Goal: Find specific page/section: Find specific page/section

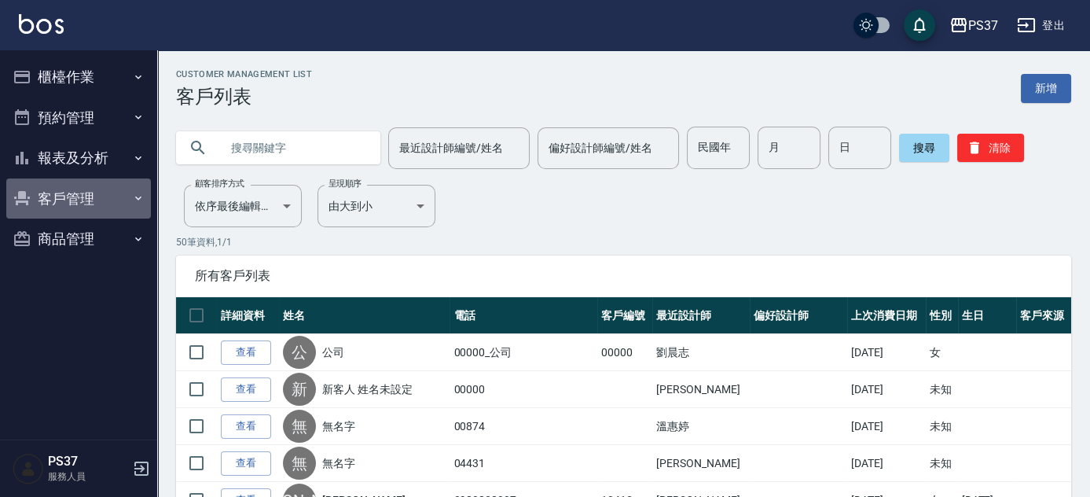
click at [62, 195] on button "客戶管理" at bounding box center [78, 198] width 145 height 41
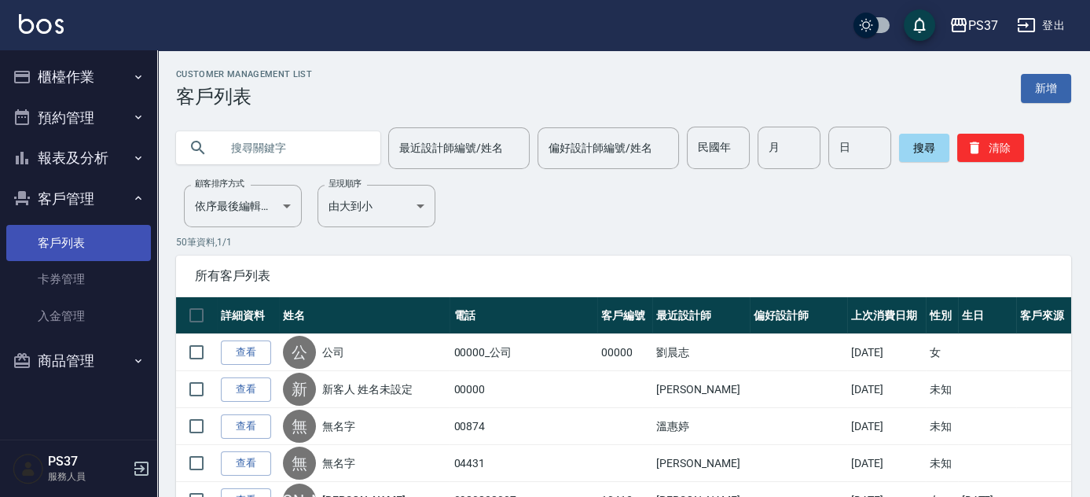
click at [71, 230] on link "客戶列表" at bounding box center [78, 243] width 145 height 36
click at [67, 243] on link "客戶列表" at bounding box center [78, 243] width 145 height 36
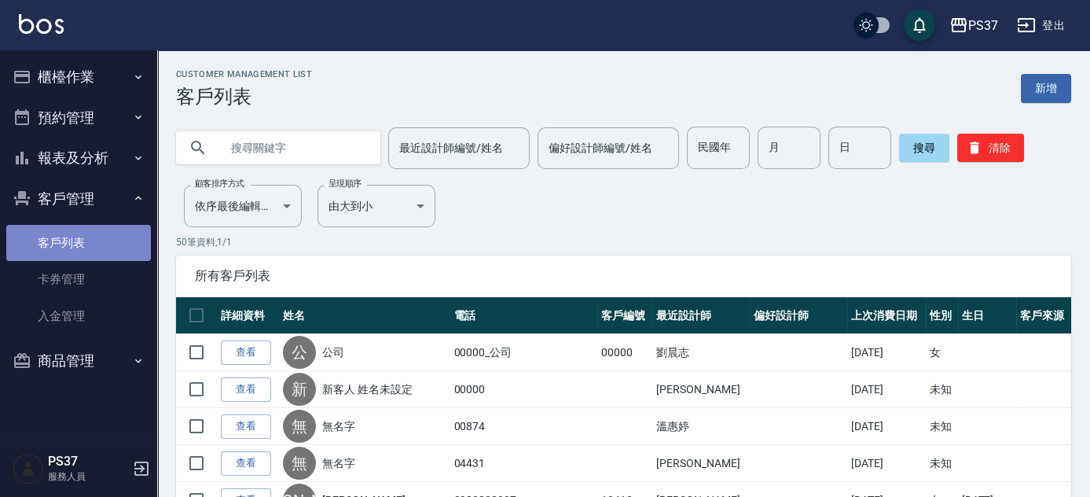
click at [67, 243] on link "客戶列表" at bounding box center [78, 243] width 145 height 36
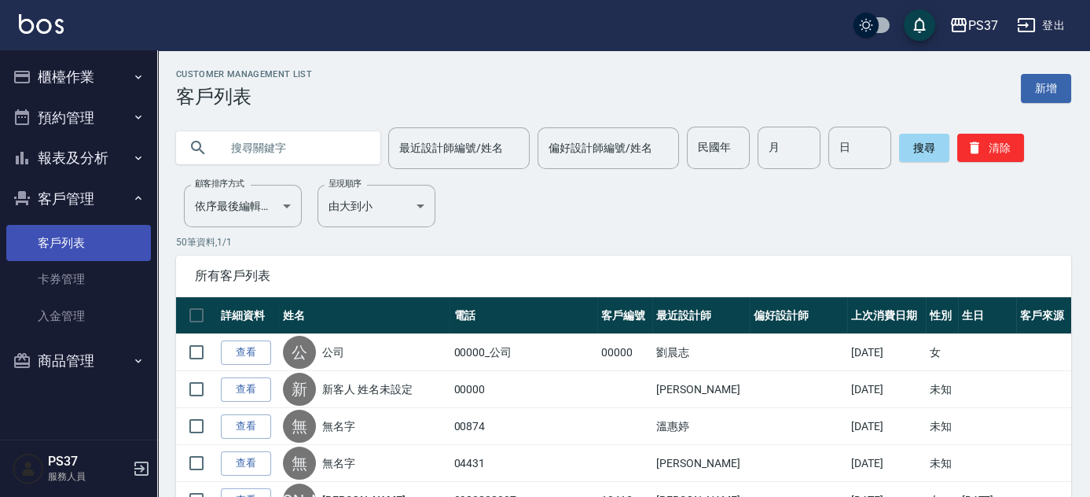
click at [67, 243] on link "客戶列表" at bounding box center [78, 243] width 145 height 36
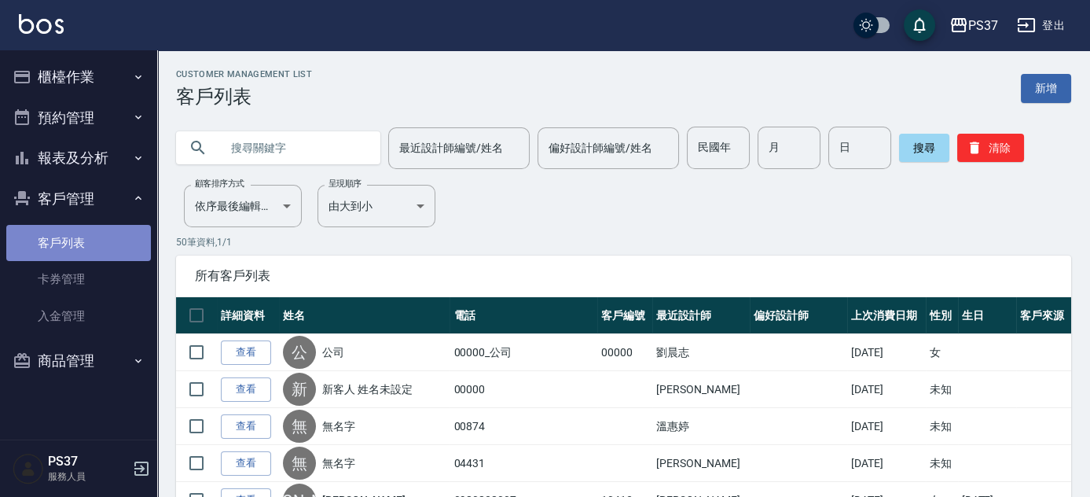
click at [67, 243] on link "客戶列表" at bounding box center [78, 243] width 145 height 36
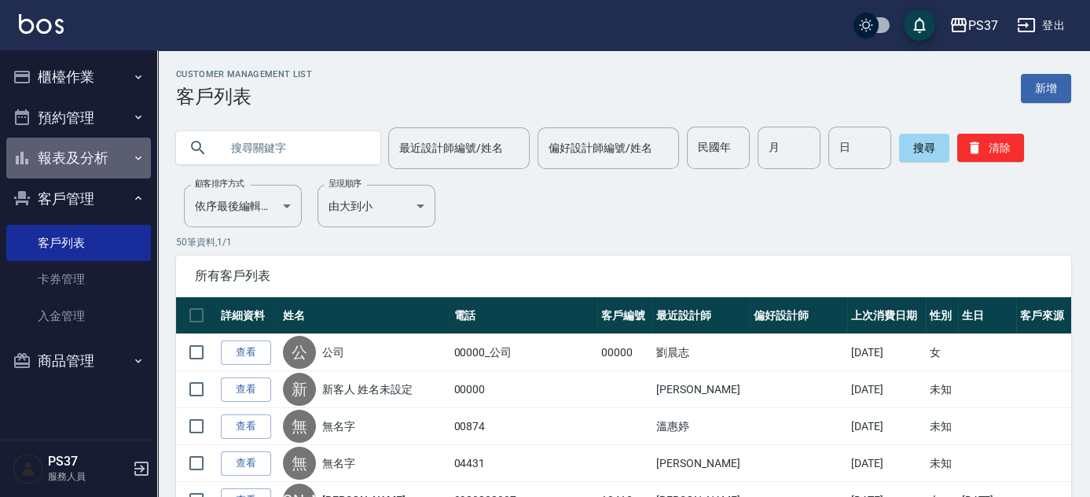
drag, startPoint x: 73, startPoint y: 146, endPoint x: 69, endPoint y: 156, distance: 10.9
click at [73, 146] on button "報表及分析" at bounding box center [78, 158] width 145 height 41
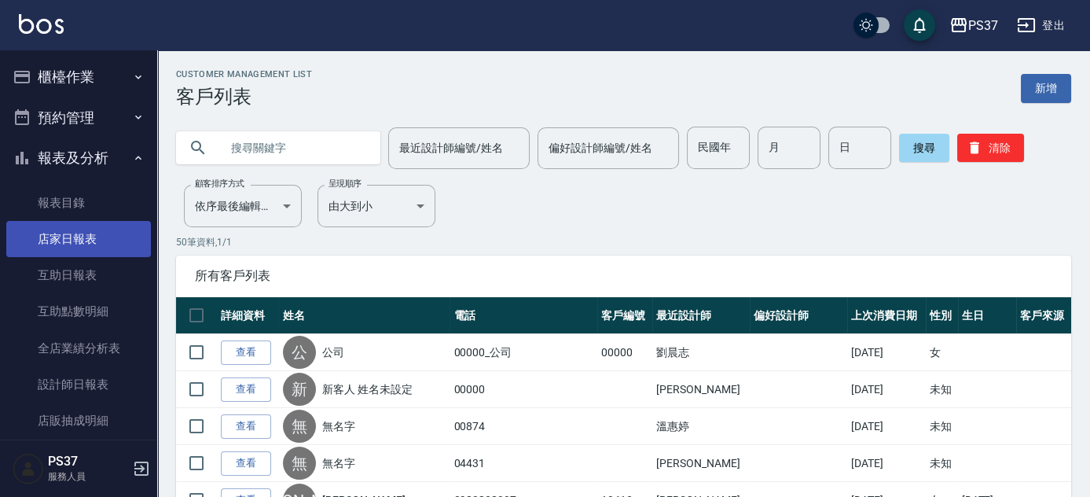
click at [66, 232] on link "店家日報表" at bounding box center [78, 239] width 145 height 36
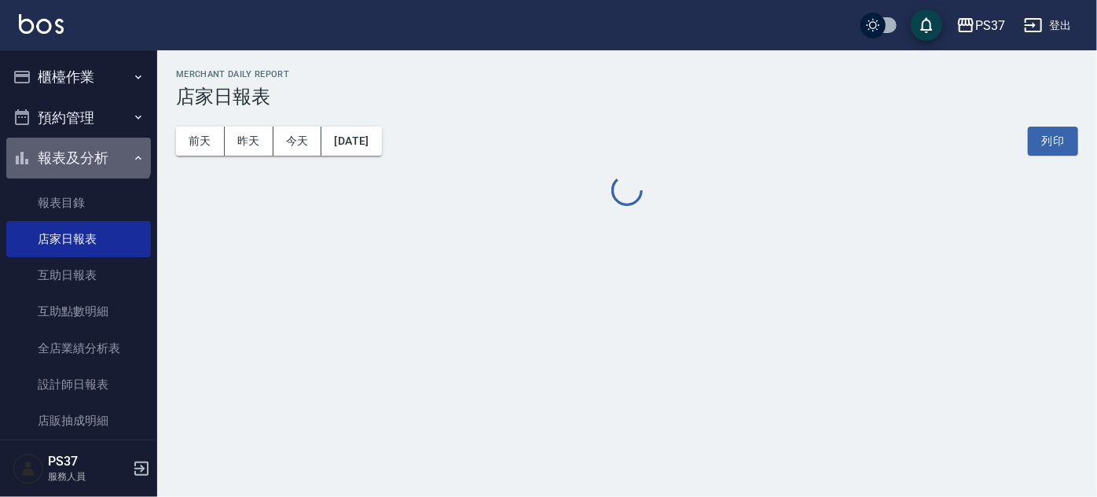
click at [77, 146] on button "報表及分析" at bounding box center [78, 158] width 145 height 41
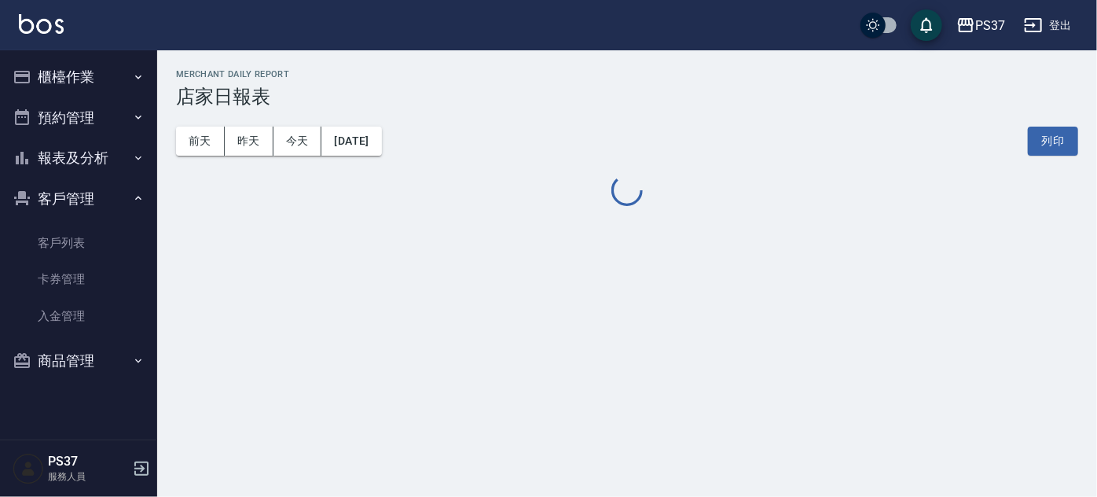
click at [73, 154] on button "報表及分析" at bounding box center [78, 158] width 145 height 41
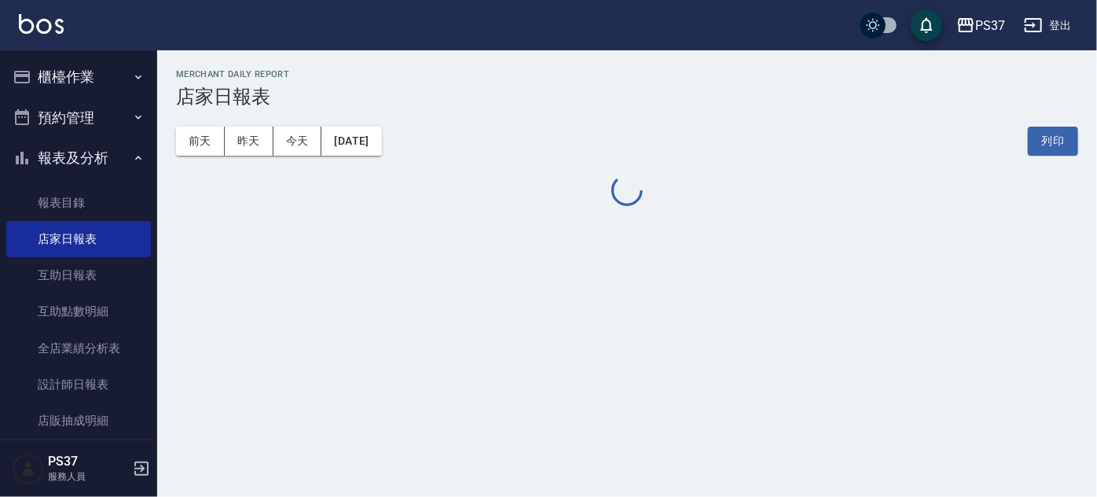
click at [87, 169] on button "報表及分析" at bounding box center [78, 158] width 145 height 41
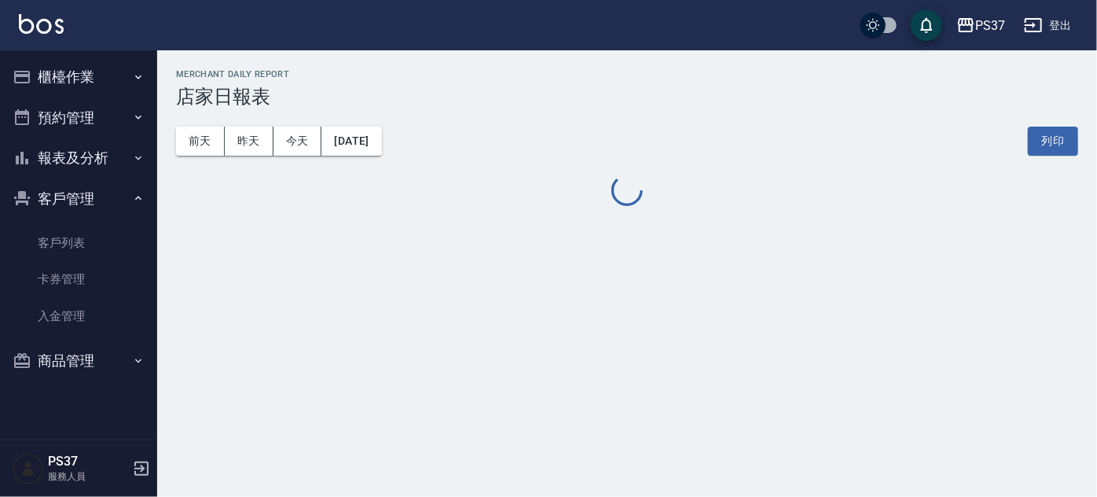
click at [94, 159] on button "報表及分析" at bounding box center [78, 158] width 145 height 41
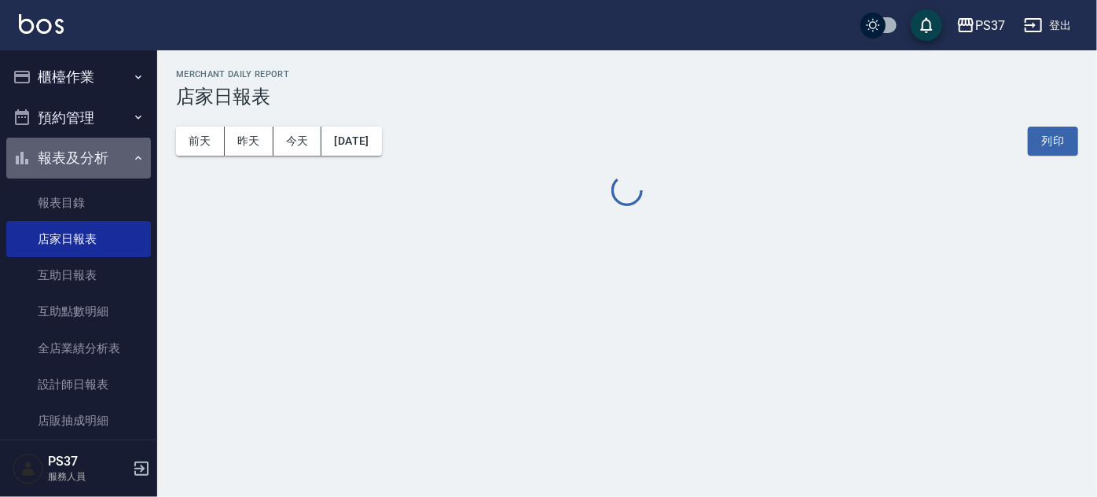
click at [101, 162] on button "報表及分析" at bounding box center [78, 158] width 145 height 41
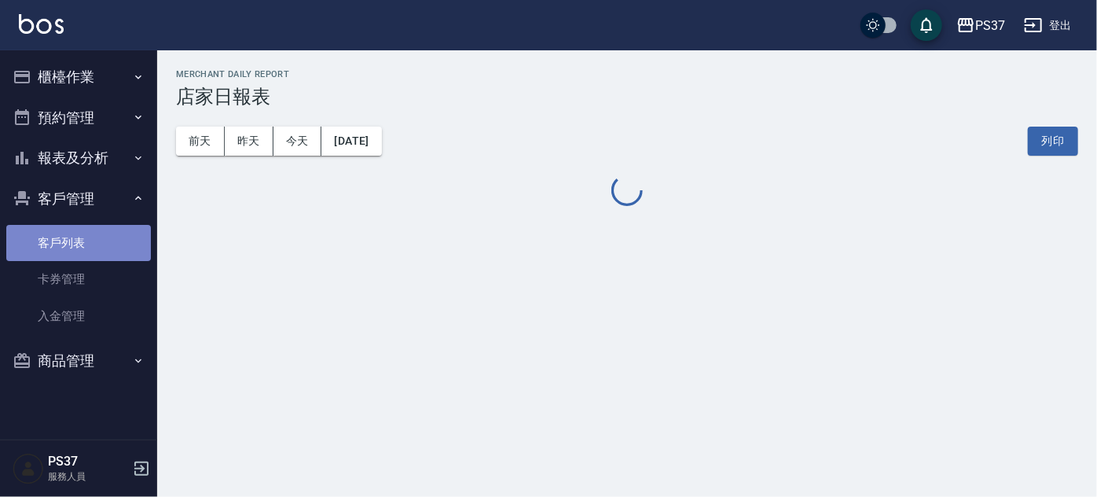
click at [63, 241] on link "客戶列表" at bounding box center [78, 243] width 145 height 36
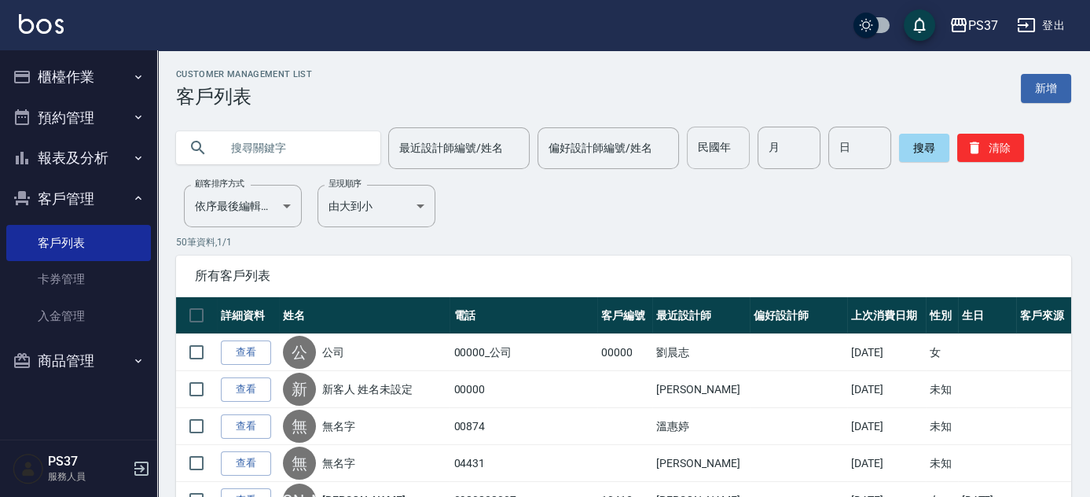
click at [728, 154] on input "民國年" at bounding box center [718, 148] width 63 height 42
type input "70"
type input "02"
type input "25"
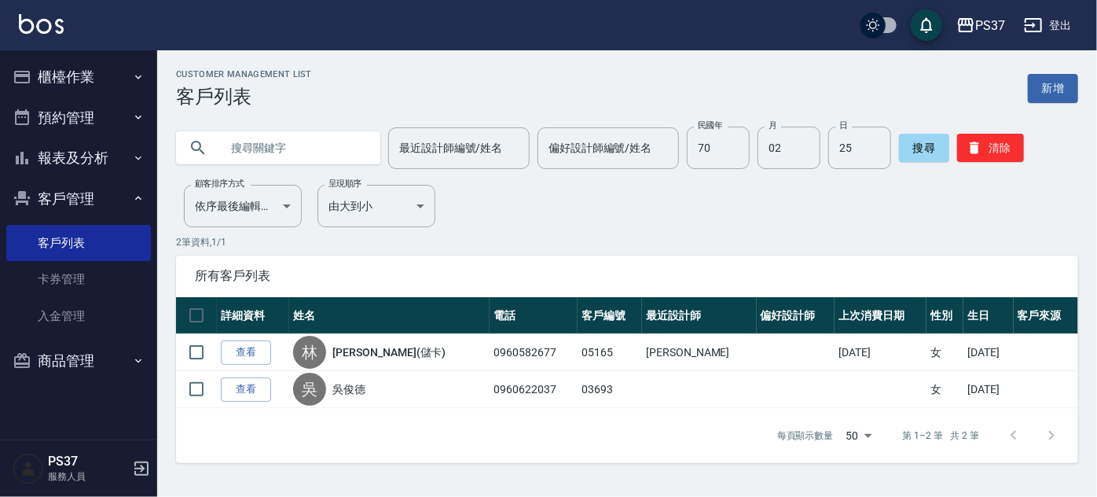
click at [473, 225] on div "Customer Management List 客戶列表 新增 最近設計師編號/姓名 最近設計師編號/姓名 偏好設計師編號/姓名 偏好設計師編號/姓名 民國…" at bounding box center [627, 266] width 940 height 394
click at [42, 188] on button "客戶管理" at bounding box center [78, 198] width 145 height 41
